Goal: Navigation & Orientation: Find specific page/section

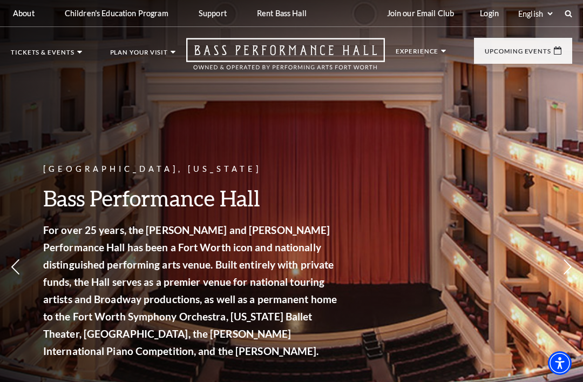
click at [81, 138] on img at bounding box center [81, 130] width 123 height 66
click at [60, 250] on div "Texas Ballet Theater Peter Pan Empty heading October 3-5, 2025 Learn More" at bounding box center [81, 196] width 123 height 199
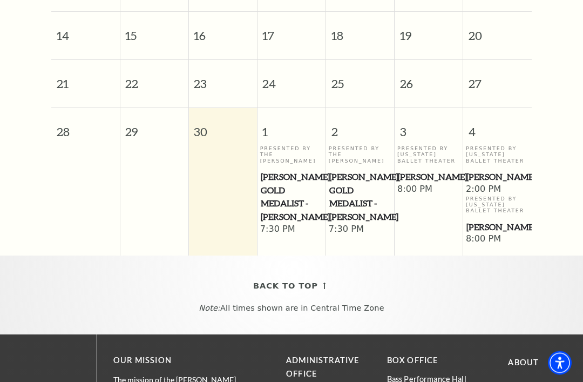
scroll to position [592, 0]
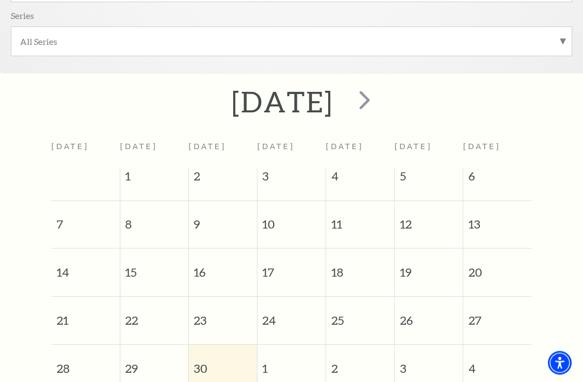
click at [380, 105] on span "next" at bounding box center [364, 100] width 31 height 31
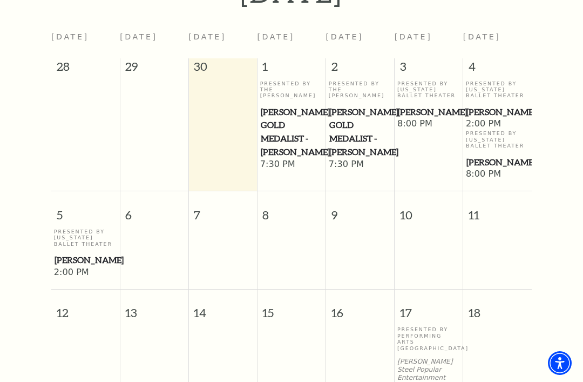
scroll to position [461, 0]
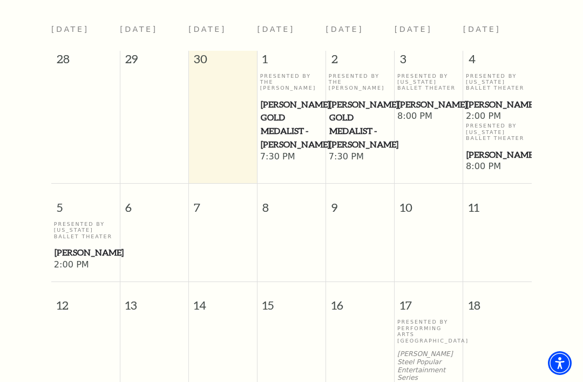
click at [231, 225] on td at bounding box center [222, 246] width 69 height 50
click at [286, 247] on td at bounding box center [291, 246] width 69 height 50
click at [355, 239] on td at bounding box center [360, 246] width 69 height 50
click at [430, 230] on td at bounding box center [429, 246] width 69 height 50
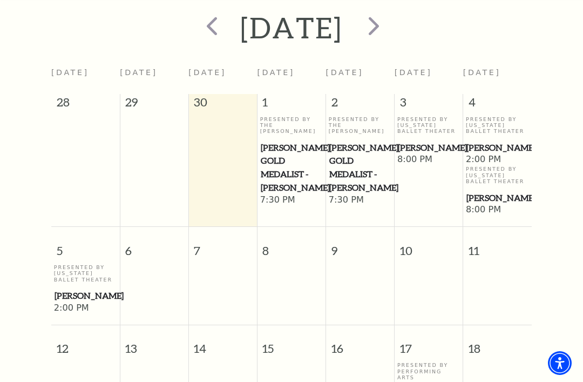
scroll to position [420, 0]
